Goal: Contribute content: Add original content to the website for others to see

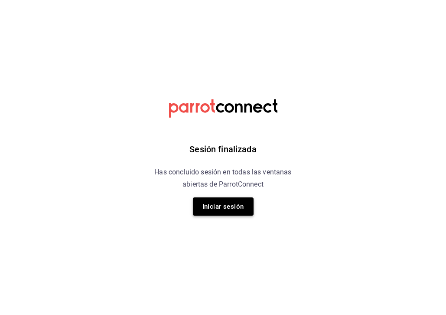
click at [217, 199] on button "Iniciar sesión" at bounding box center [223, 206] width 61 height 18
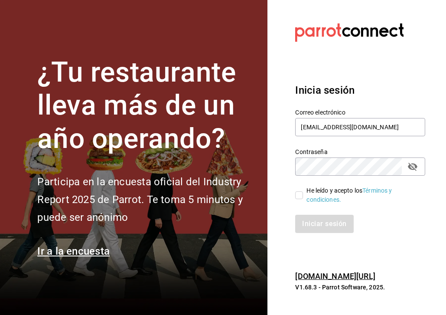
click at [303, 200] on label "He leído y acepto los Términos y condiciones." at bounding box center [356, 195] width 123 height 18
click at [303, 199] on input "He leído y acepto los Términos y condiciones." at bounding box center [299, 195] width 8 height 8
checkbox input "true"
click at [329, 232] on button "Iniciar sesión" at bounding box center [324, 224] width 59 height 18
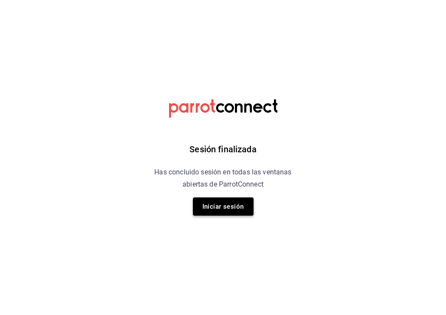
click at [235, 209] on button "Iniciar sesión" at bounding box center [223, 206] width 61 height 18
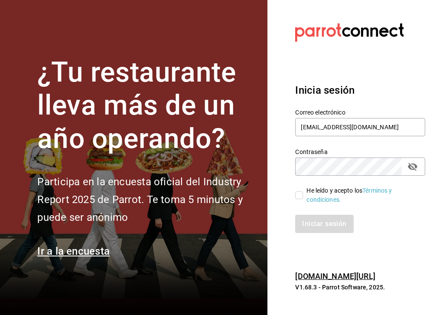
click at [303, 194] on input "He leído y acepto los Términos y condiciones." at bounding box center [299, 195] width 8 height 8
checkbox input "true"
click at [317, 228] on button "Iniciar sesión" at bounding box center [324, 224] width 59 height 18
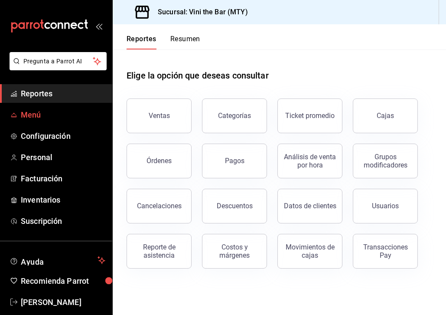
click at [38, 119] on span "Menú" at bounding box center [63, 115] width 85 height 12
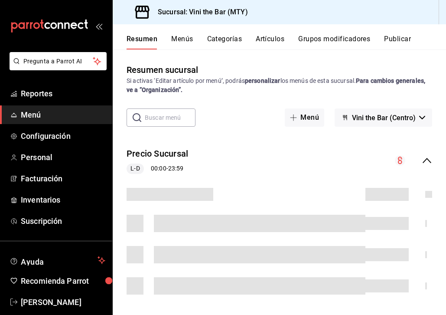
click at [262, 38] on button "Artículos" at bounding box center [270, 42] width 29 height 15
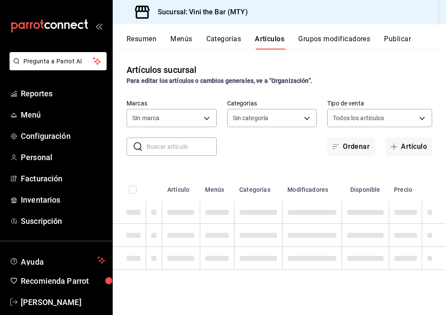
type input "301e9998-7bb8-4f99-8862-78d6caeba7de"
type input "12d1936a-636c-47d0-af86-05f23ee8085a,bf73e106-2912-4ef1-8d40-26f4b7a63d15,c075e…"
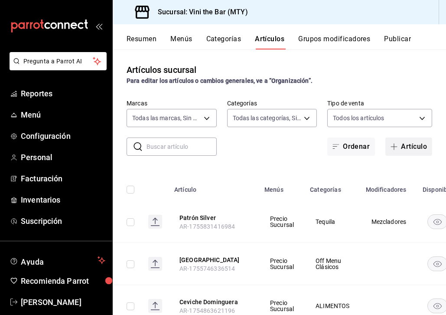
click at [414, 142] on button "Artículo" at bounding box center [409, 146] width 47 height 18
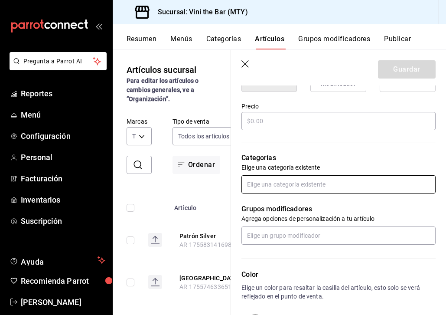
scroll to position [242, 0]
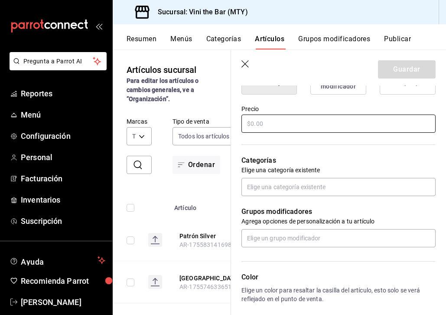
type input "Tequila Tierra Noble Blanco"
click at [283, 131] on input "text" at bounding box center [339, 123] width 194 height 18
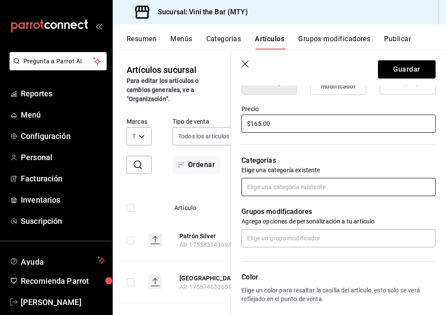
type input "$165.00"
click at [293, 183] on input "text" at bounding box center [339, 187] width 194 height 18
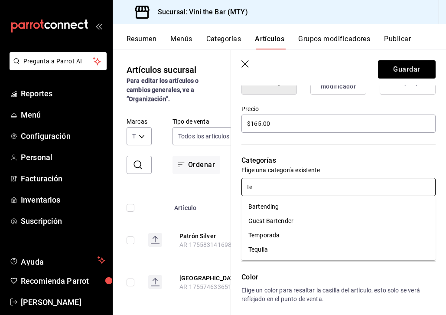
type input "teq"
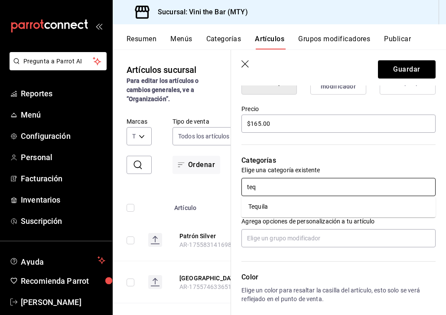
click at [288, 205] on li "Tequila" at bounding box center [339, 207] width 194 height 14
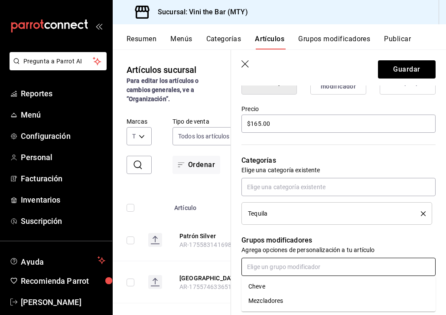
click at [280, 260] on input "text" at bounding box center [339, 267] width 194 height 18
click at [272, 304] on div "Mezcladores" at bounding box center [266, 300] width 35 height 9
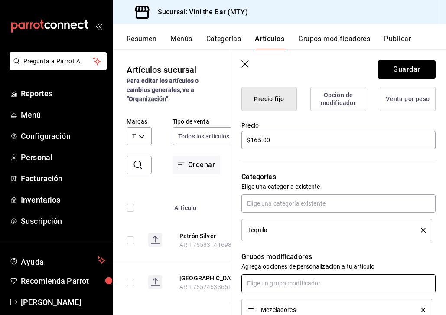
scroll to position [0, 0]
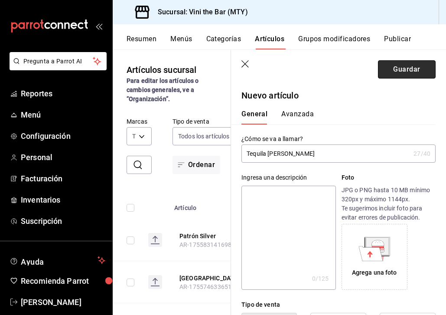
click at [420, 65] on button "Guardar" at bounding box center [407, 69] width 58 height 18
